Goal: Task Accomplishment & Management: Use online tool/utility

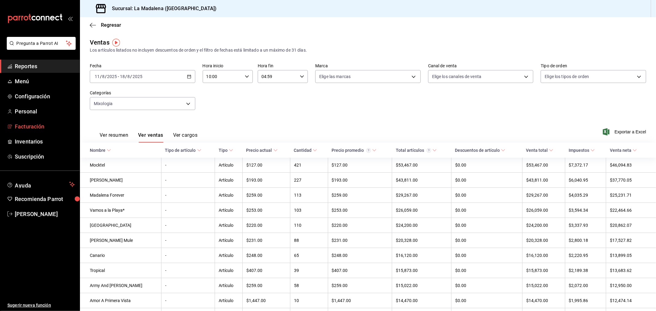
click at [37, 122] on link "Facturación" at bounding box center [40, 126] width 80 height 13
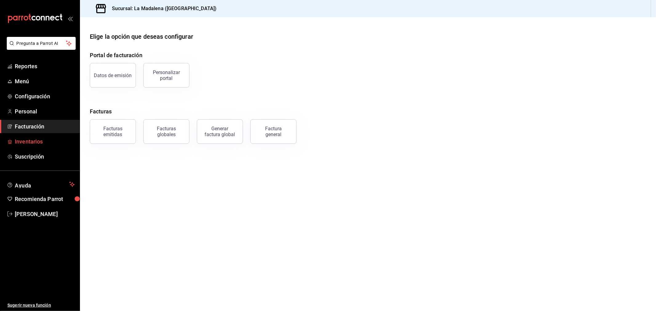
click at [24, 141] on span "Inventarios" at bounding box center [45, 141] width 60 height 8
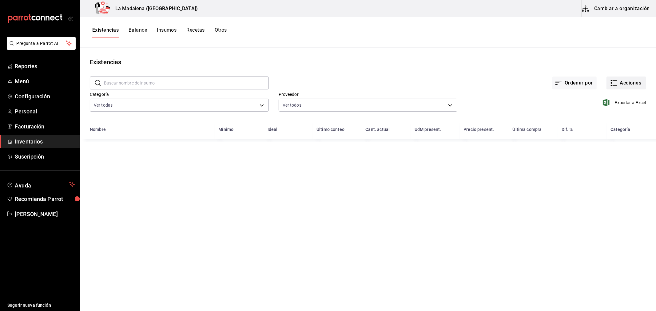
click at [630, 85] on button "Acciones" at bounding box center [626, 83] width 40 height 13
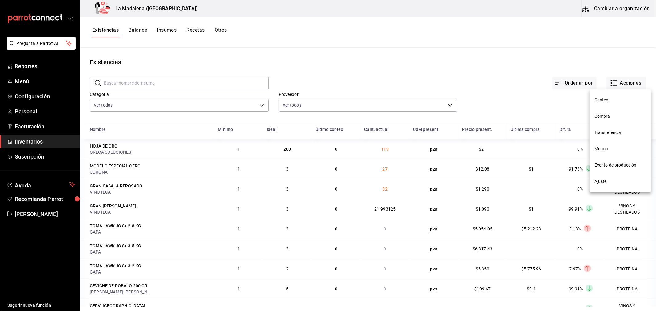
click at [611, 118] on span "Compra" at bounding box center [620, 116] width 52 height 6
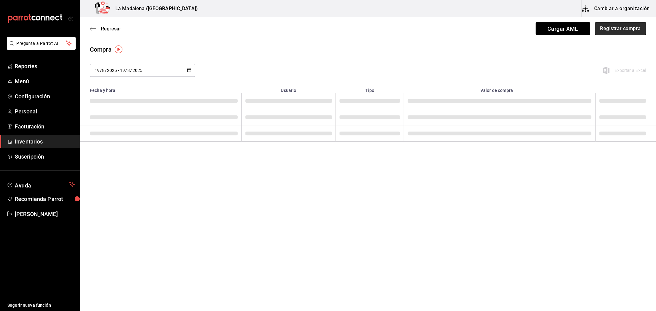
click at [623, 29] on button "Registrar compra" at bounding box center [620, 28] width 51 height 13
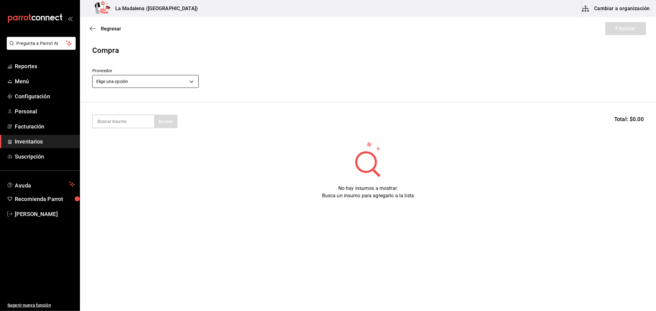
click at [114, 77] on body "Pregunta a Parrot AI Reportes Menú Configuración Personal Facturación Inventari…" at bounding box center [328, 138] width 656 height 276
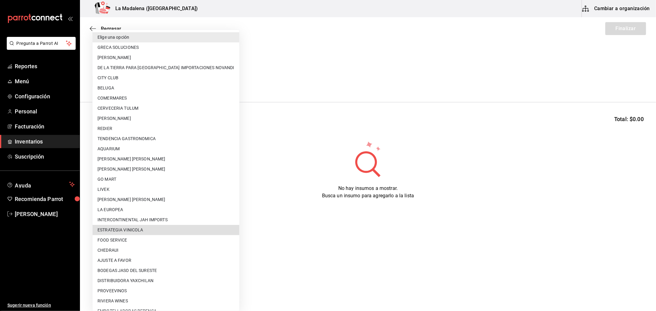
scroll to position [171, 0]
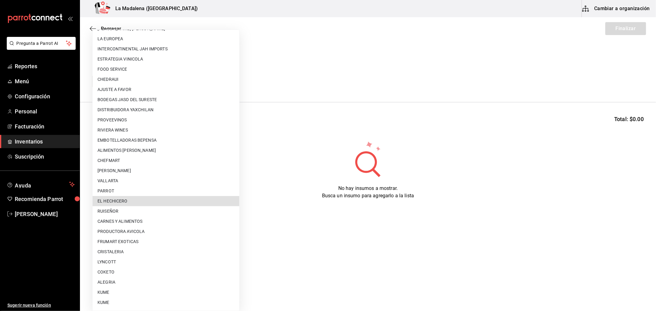
type input "8a7a6387-ba08-4ff4-82e7-36fda342a86a"
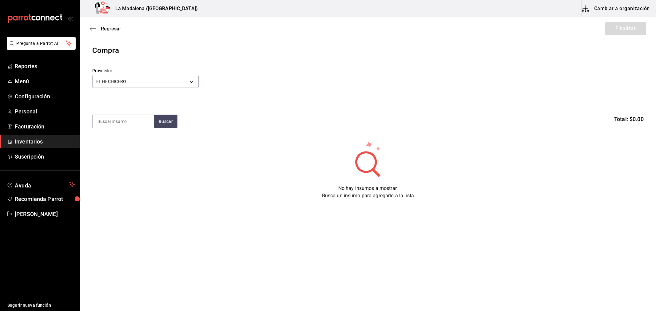
click at [120, 129] on section "Buscar Total: $0.00" at bounding box center [368, 121] width 576 height 38
click at [120, 118] on input at bounding box center [124, 121] width 62 height 13
type input "papel"
click at [118, 149] on div "Piezas - EL HECHICERO" at bounding box center [120, 146] width 46 height 6
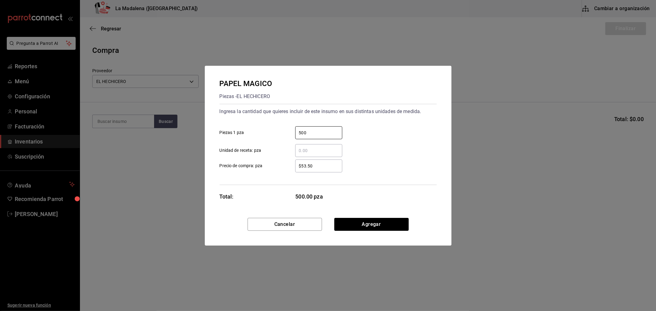
type input "500"
click at [334, 167] on input "$53.50" at bounding box center [318, 165] width 47 height 7
type input "$38.51"
click at [377, 229] on button "Agregar" at bounding box center [371, 224] width 74 height 13
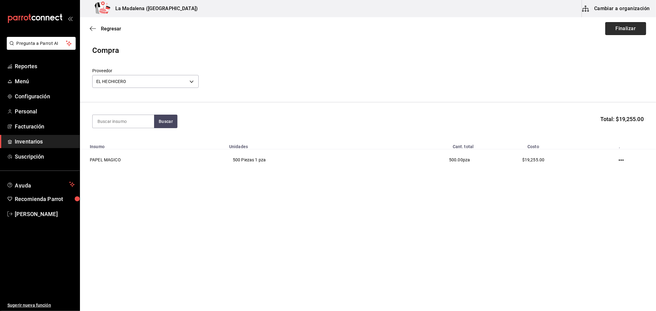
click at [609, 34] on button "Finalizar" at bounding box center [625, 28] width 41 height 13
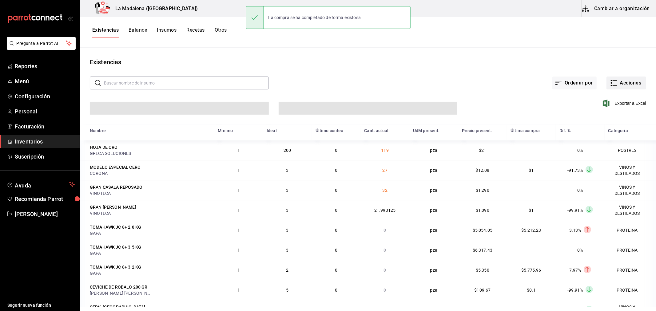
click at [629, 81] on button "Acciones" at bounding box center [626, 83] width 40 height 13
click at [611, 114] on span "Compra" at bounding box center [620, 116] width 52 height 6
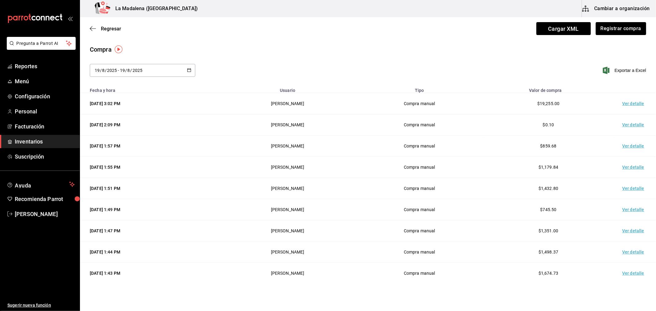
click at [623, 106] on td "Ver detalle" at bounding box center [634, 103] width 43 height 21
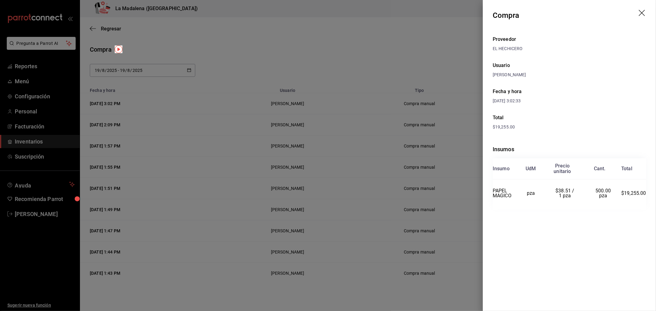
drag, startPoint x: 451, startPoint y: 268, endPoint x: 462, endPoint y: 296, distance: 30.1
click at [453, 273] on div at bounding box center [328, 155] width 656 height 311
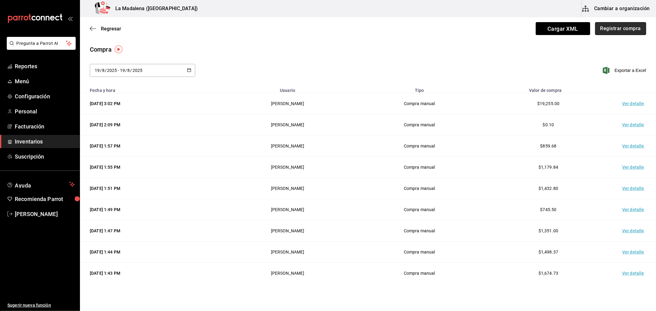
click at [622, 27] on button "Registrar compra" at bounding box center [620, 28] width 51 height 13
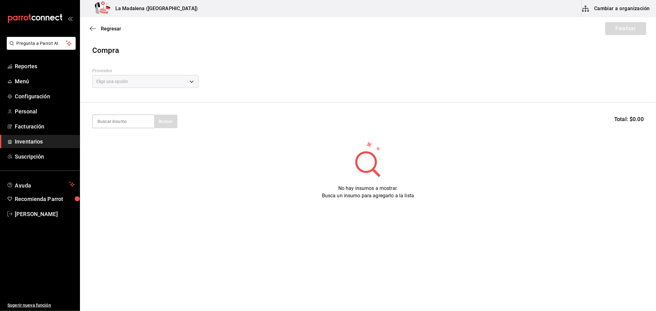
click at [132, 85] on div "Elige una opción" at bounding box center [145, 81] width 106 height 13
click at [150, 84] on body "Pregunta a Parrot AI Reportes Menú Configuración Personal Facturación Inventari…" at bounding box center [328, 138] width 656 height 276
